Goal: Navigation & Orientation: Find specific page/section

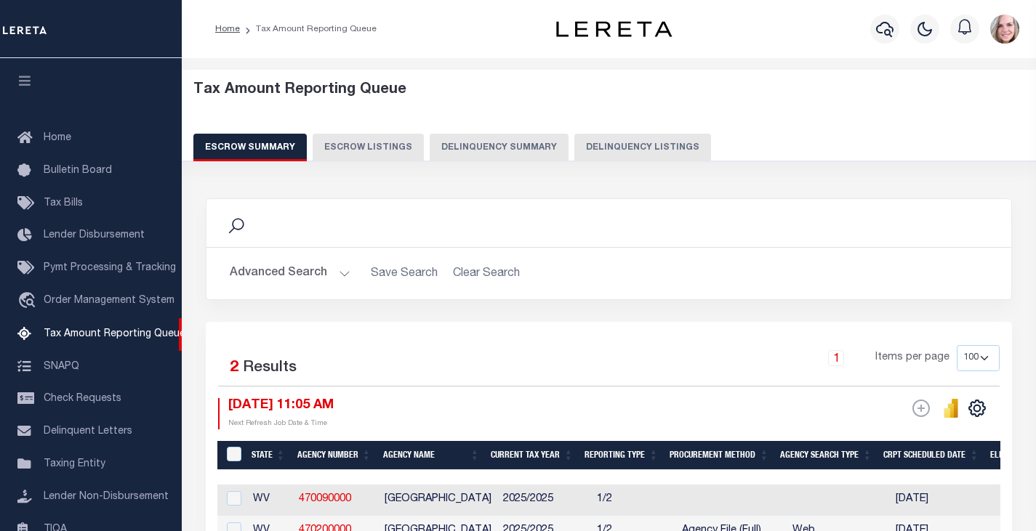
select select "100"
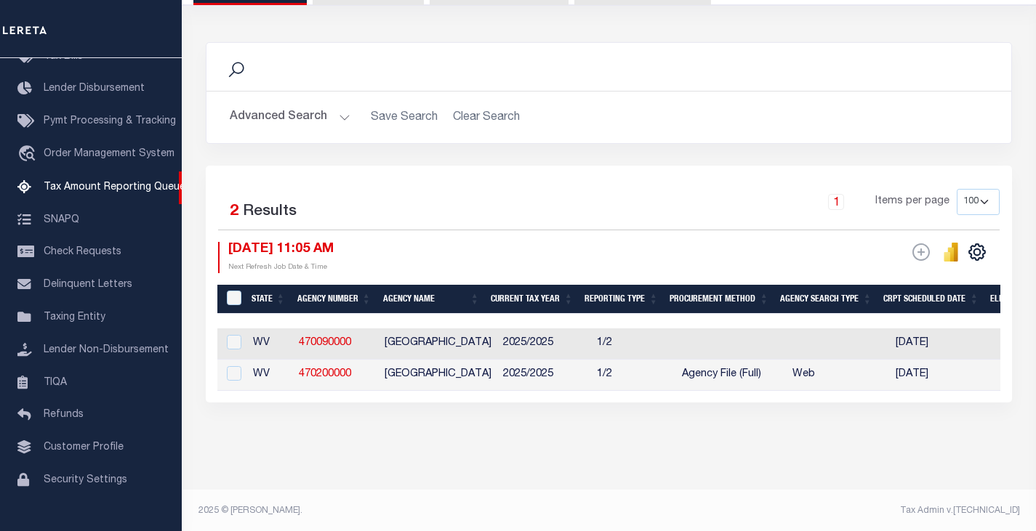
scroll to position [157, 0]
click at [315, 121] on button "Advanced Search" at bounding box center [290, 116] width 121 height 28
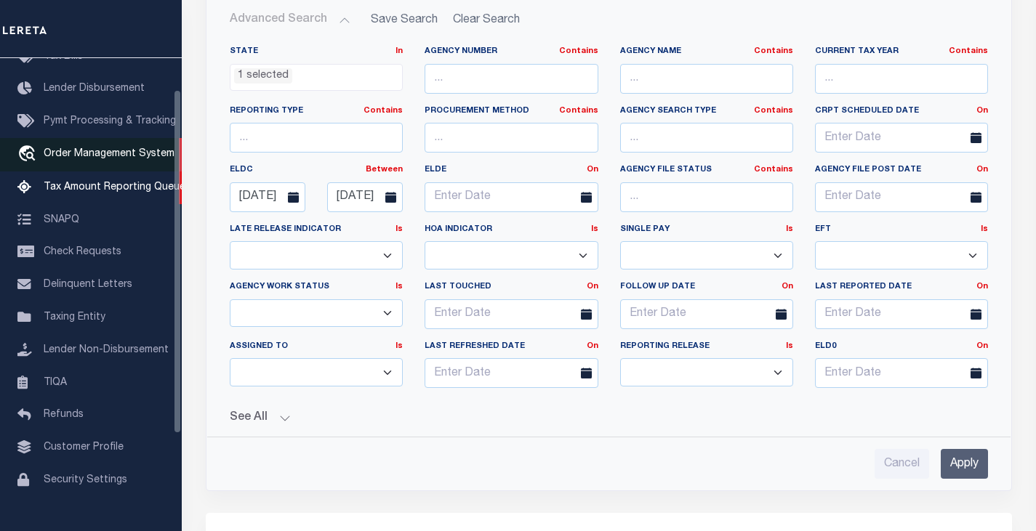
scroll to position [0, 0]
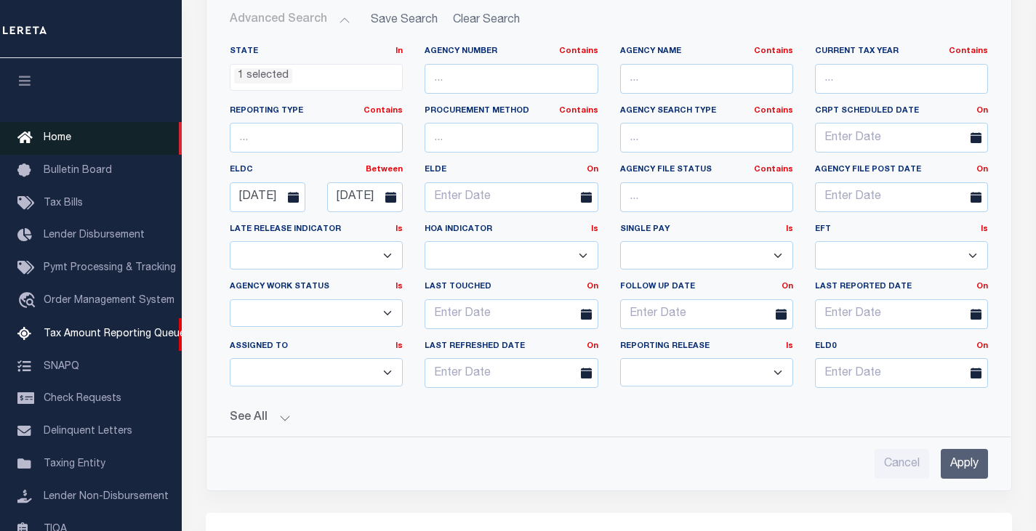
click at [60, 126] on link "Home" at bounding box center [91, 138] width 182 height 33
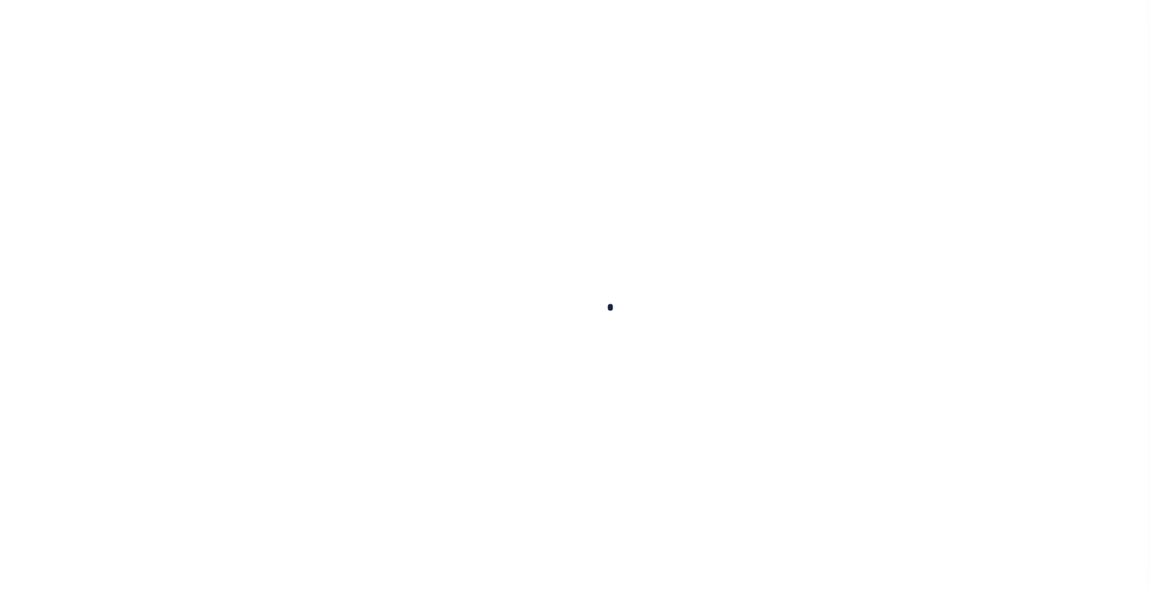
drag, startPoint x: 0, startPoint y: 0, endPoint x: 434, endPoint y: 99, distance: 445.0
click at [434, 99] on div at bounding box center [575, 295] width 1150 height 590
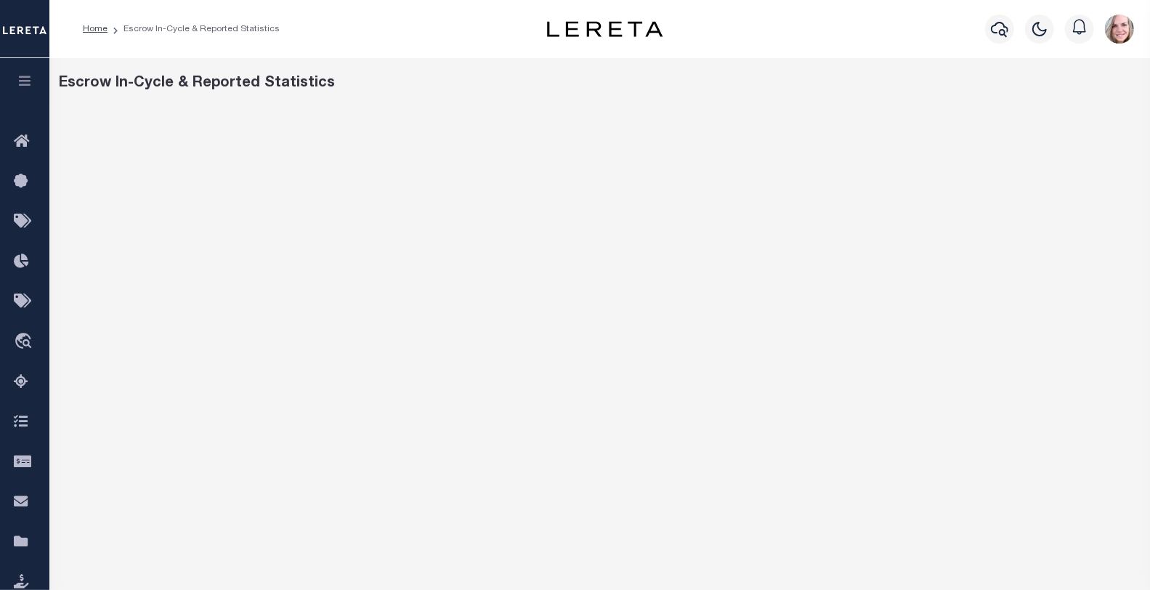
click at [656, 100] on div "Escrow In-Cycle & Reported Statistics" at bounding box center [599, 391] width 1101 height 666
